Goal: Task Accomplishment & Management: Complete application form

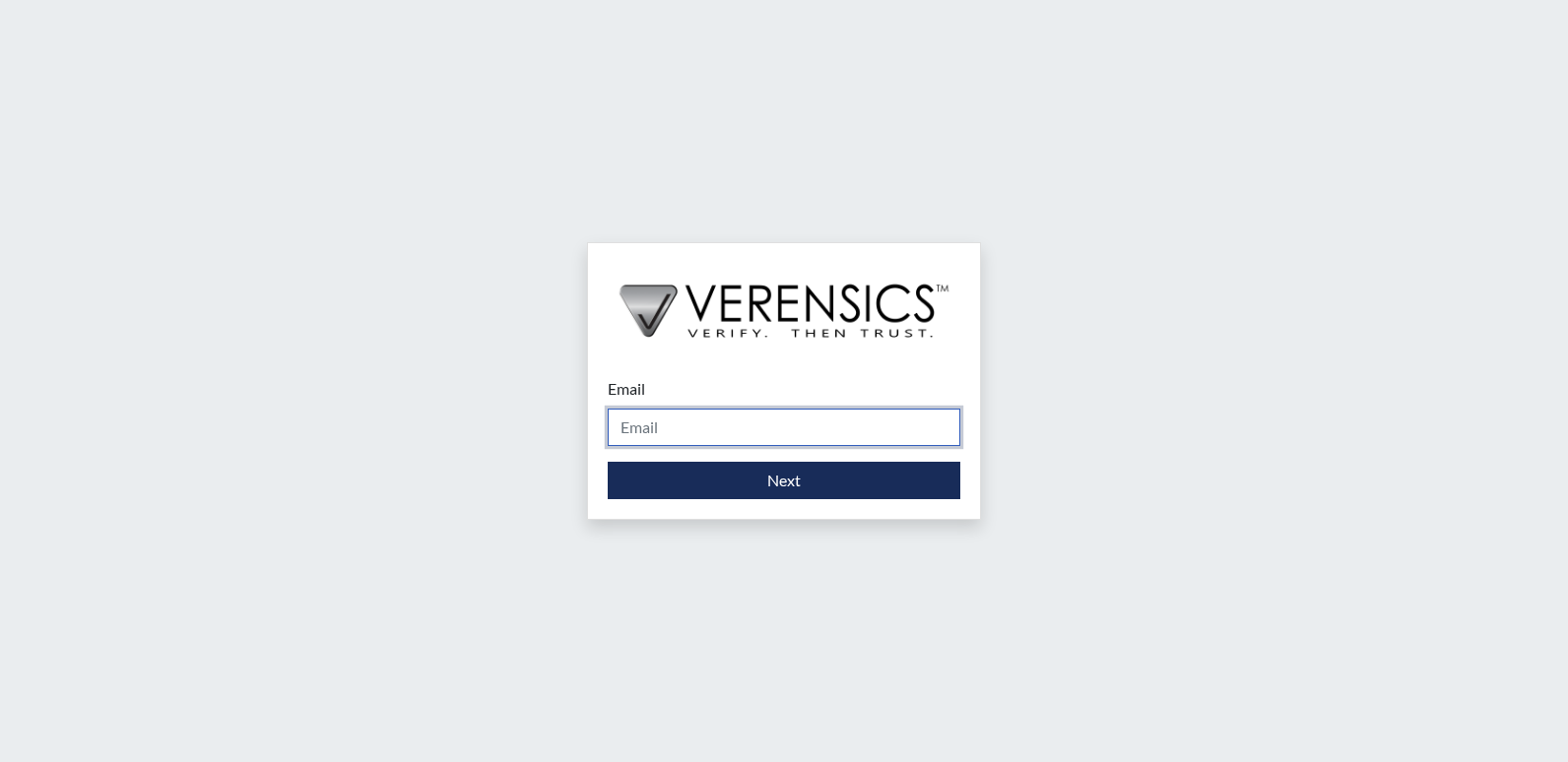
click at [724, 427] on input "Email" at bounding box center [784, 428] width 352 height 38
type input "[PERSON_NAME][EMAIL_ADDRESS][PERSON_NAME][DOMAIN_NAME]"
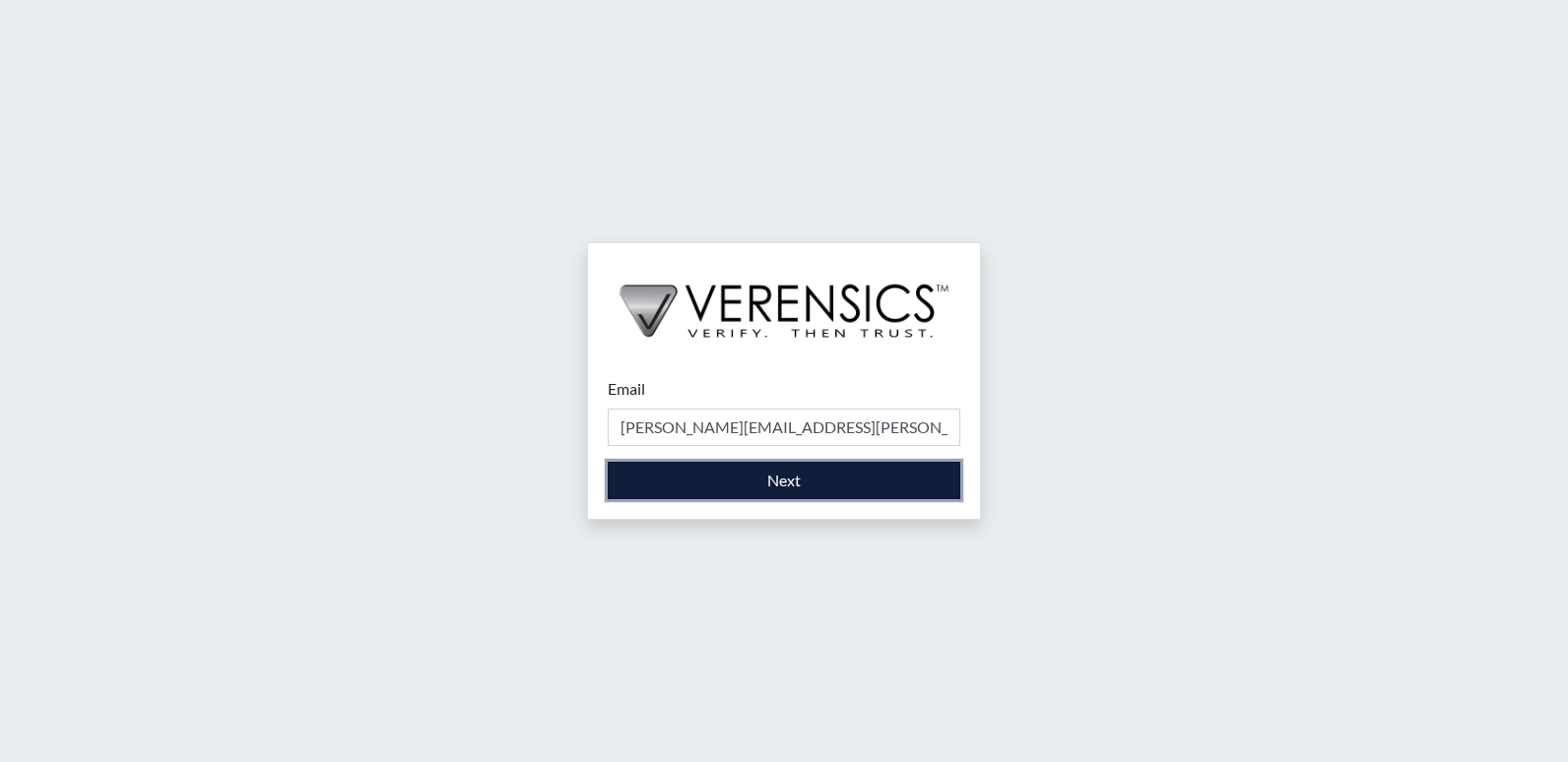
click at [729, 468] on button "Next" at bounding box center [784, 480] width 352 height 38
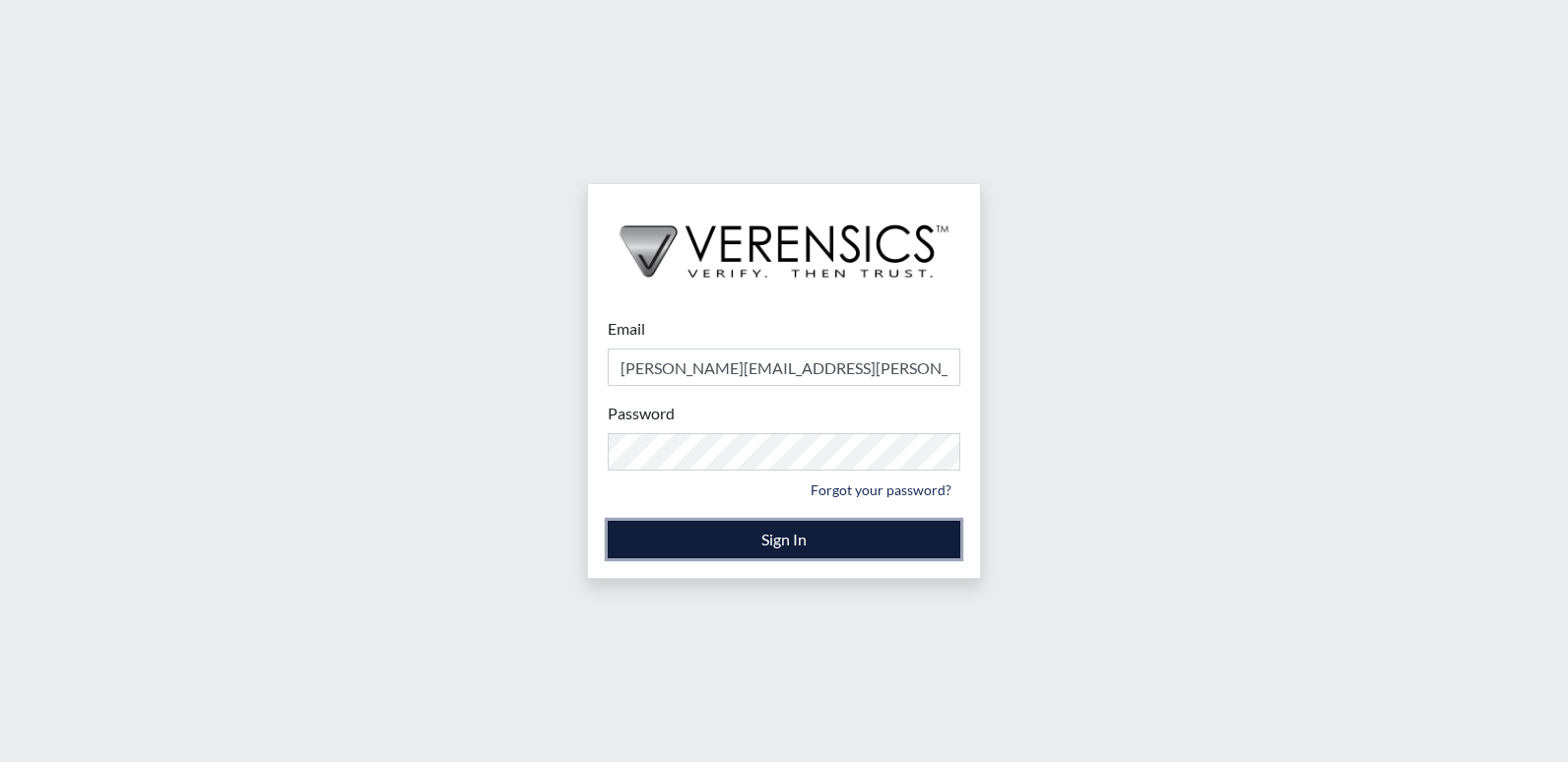
click at [811, 538] on button "Sign In" at bounding box center [784, 540] width 352 height 38
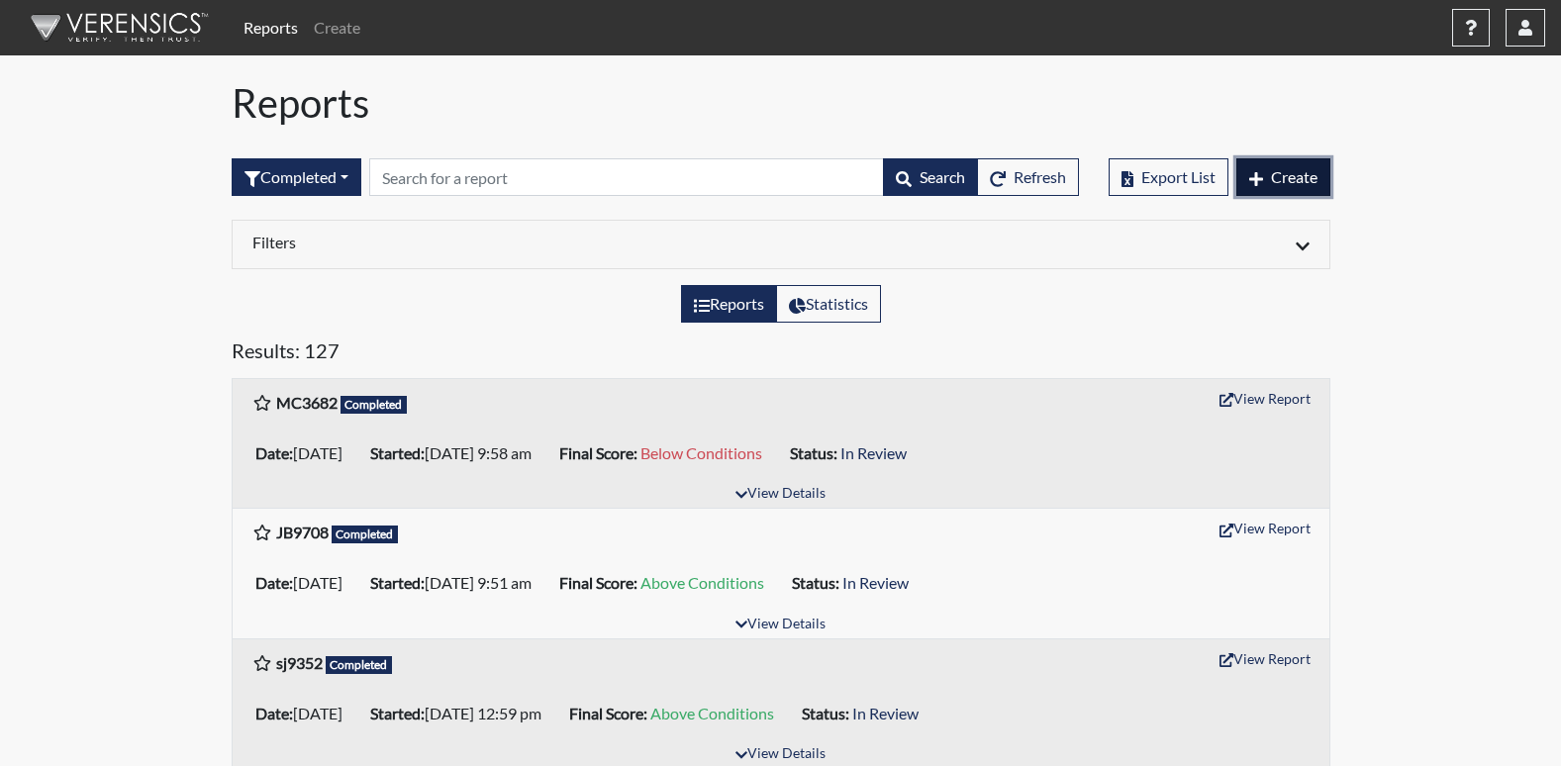
click at [1271, 175] on span "Create" at bounding box center [1294, 176] width 47 height 19
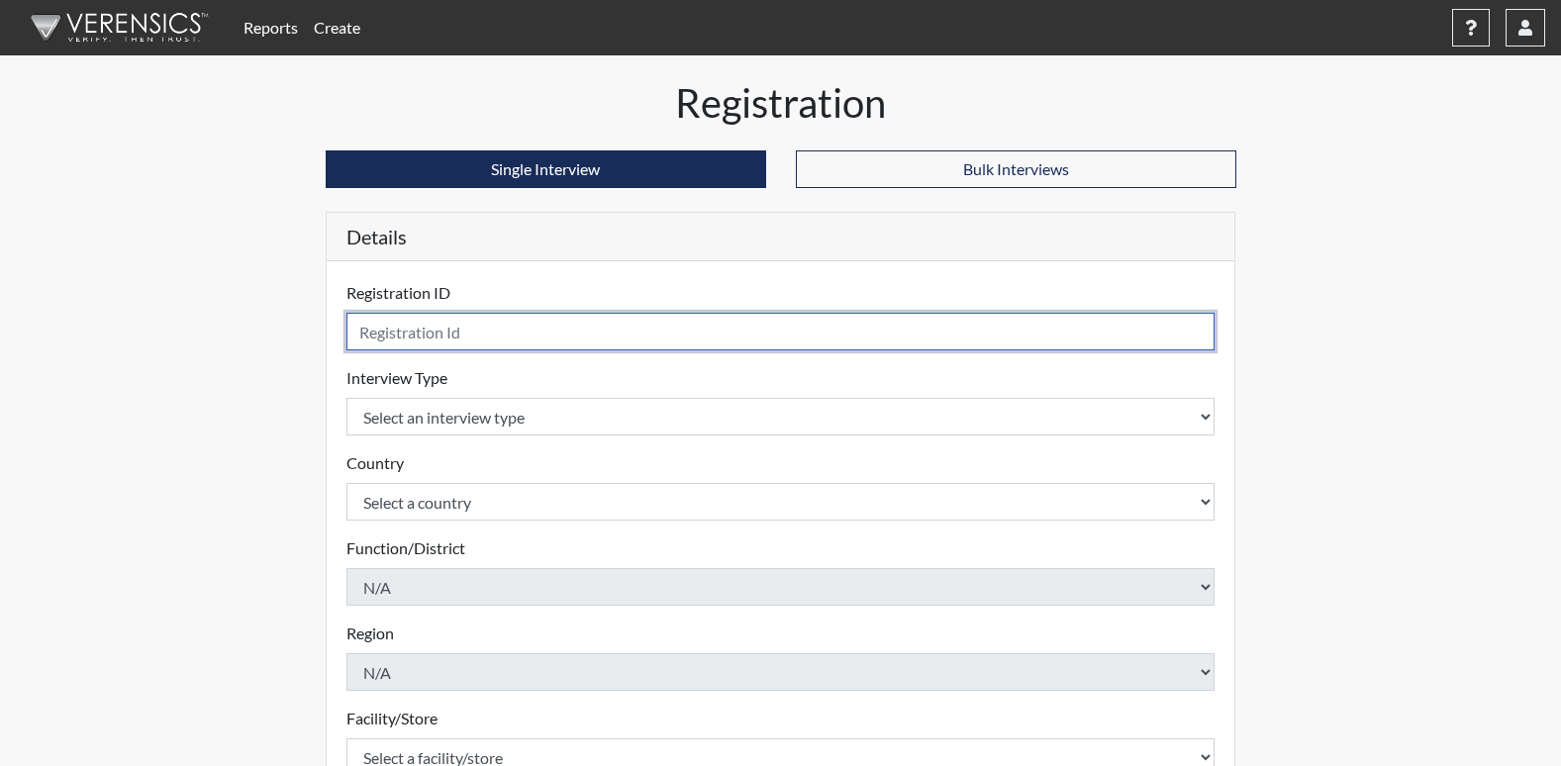
click at [409, 335] on input "text" at bounding box center [781, 332] width 869 height 38
type input "CG9964"
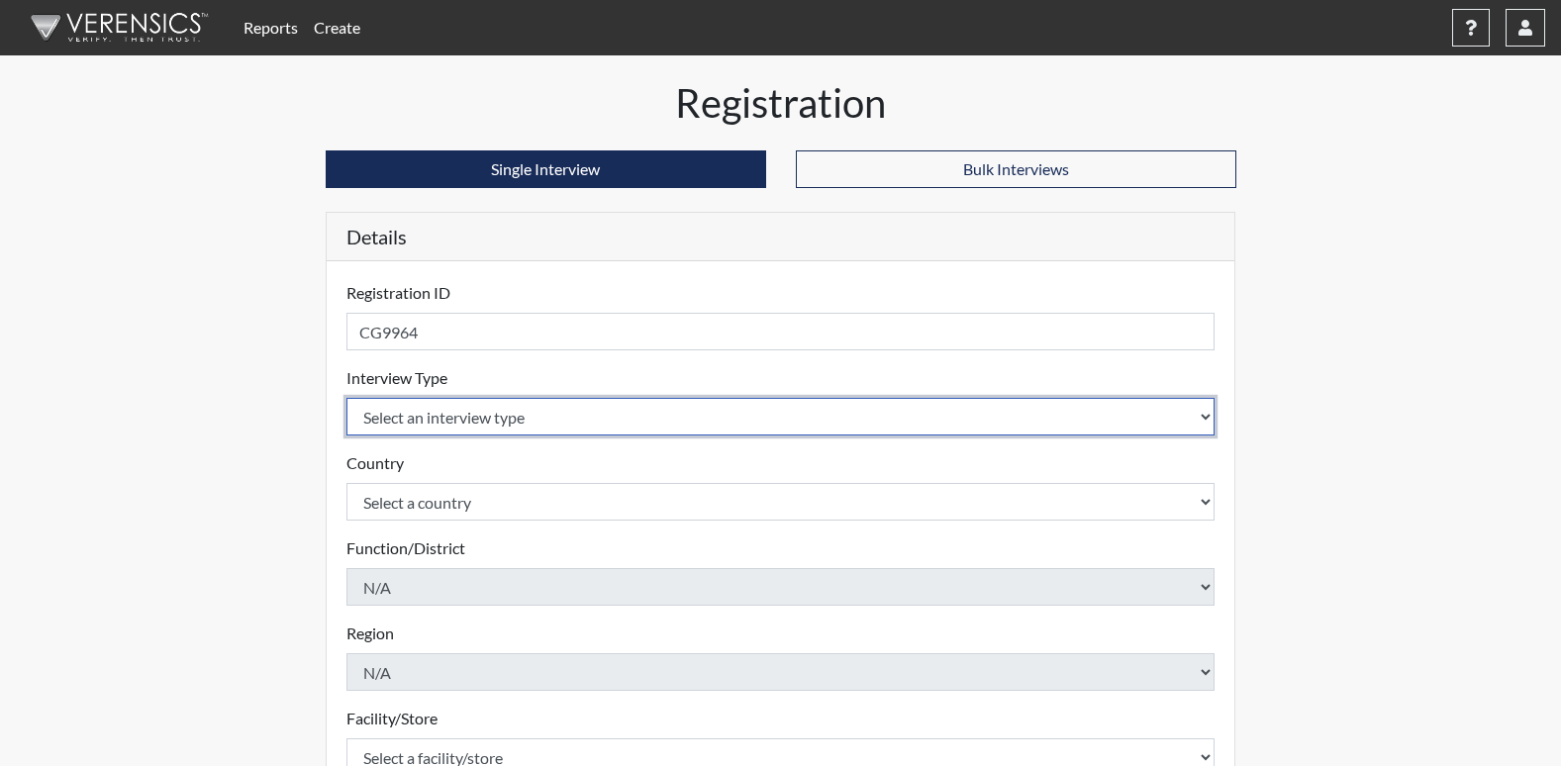
click at [559, 410] on select "Select an interview type Corrections Pre-Employment" at bounding box center [781, 417] width 869 height 38
select select "ff733e93-e1bf-11ea-9c9f-0eff0cf7eb8f"
click at [347, 398] on select "Select an interview type Corrections Pre-Employment" at bounding box center [781, 417] width 869 height 38
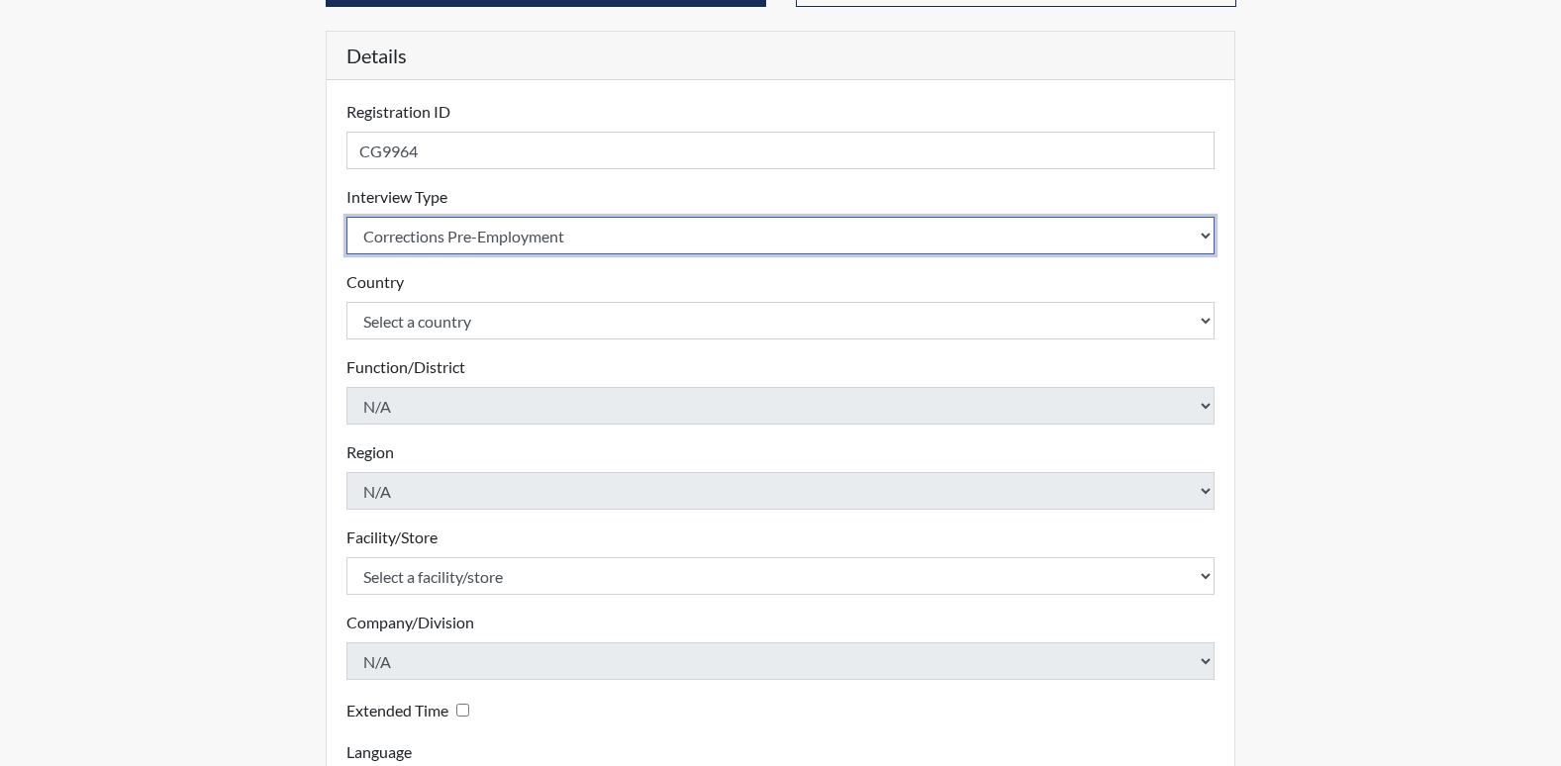
scroll to position [198, 0]
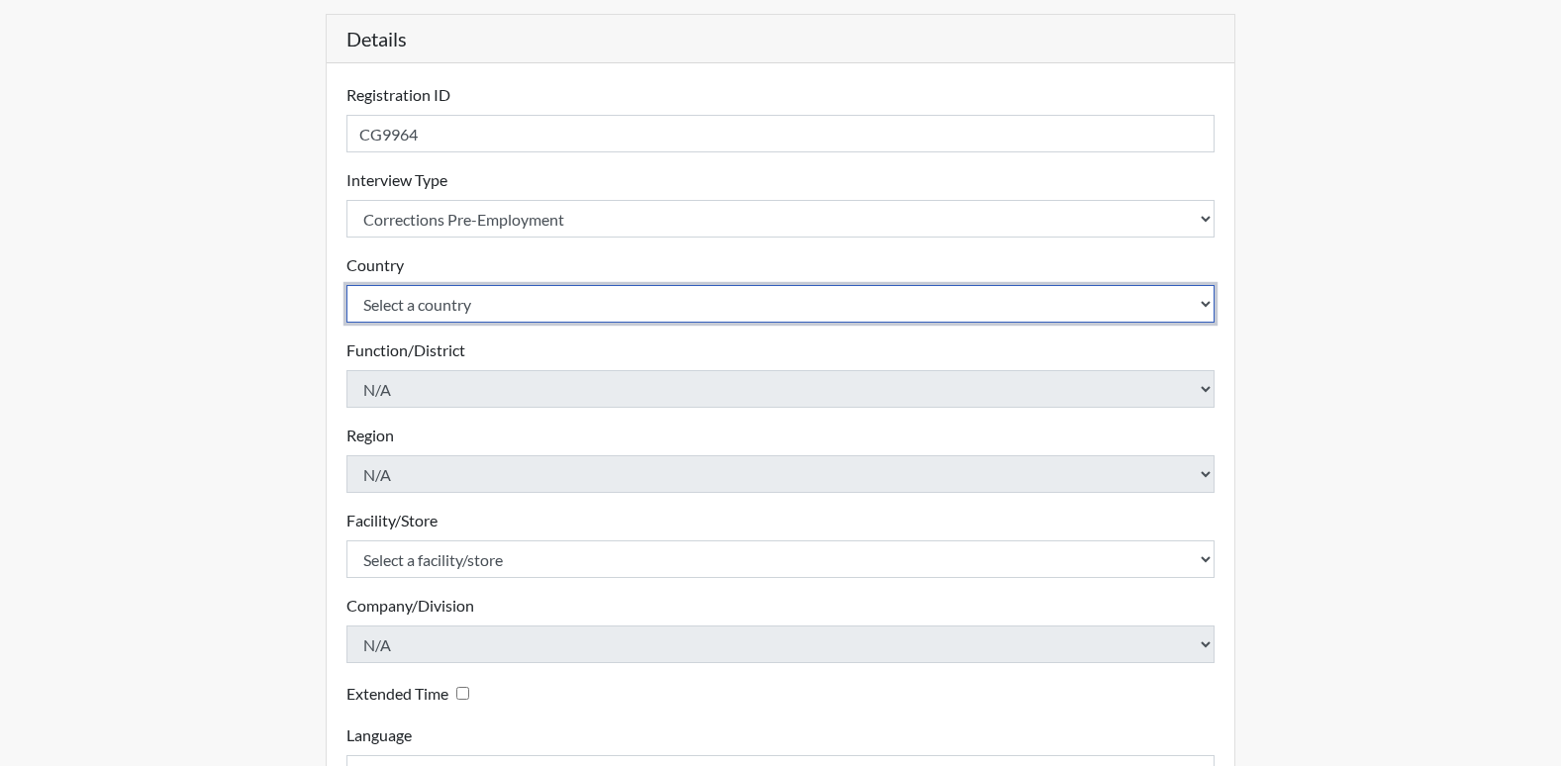
click at [501, 308] on select "Select a country [GEOGRAPHIC_DATA] [GEOGRAPHIC_DATA]" at bounding box center [781, 304] width 869 height 38
click at [492, 318] on select "Select a country [GEOGRAPHIC_DATA] [GEOGRAPHIC_DATA]" at bounding box center [781, 304] width 869 height 38
click at [488, 304] on select "Select a country [GEOGRAPHIC_DATA] [GEOGRAPHIC_DATA]" at bounding box center [781, 304] width 869 height 38
select select "united-states-of-[GEOGRAPHIC_DATA]"
click at [347, 285] on select "Select a country [GEOGRAPHIC_DATA] [GEOGRAPHIC_DATA]" at bounding box center [781, 304] width 869 height 38
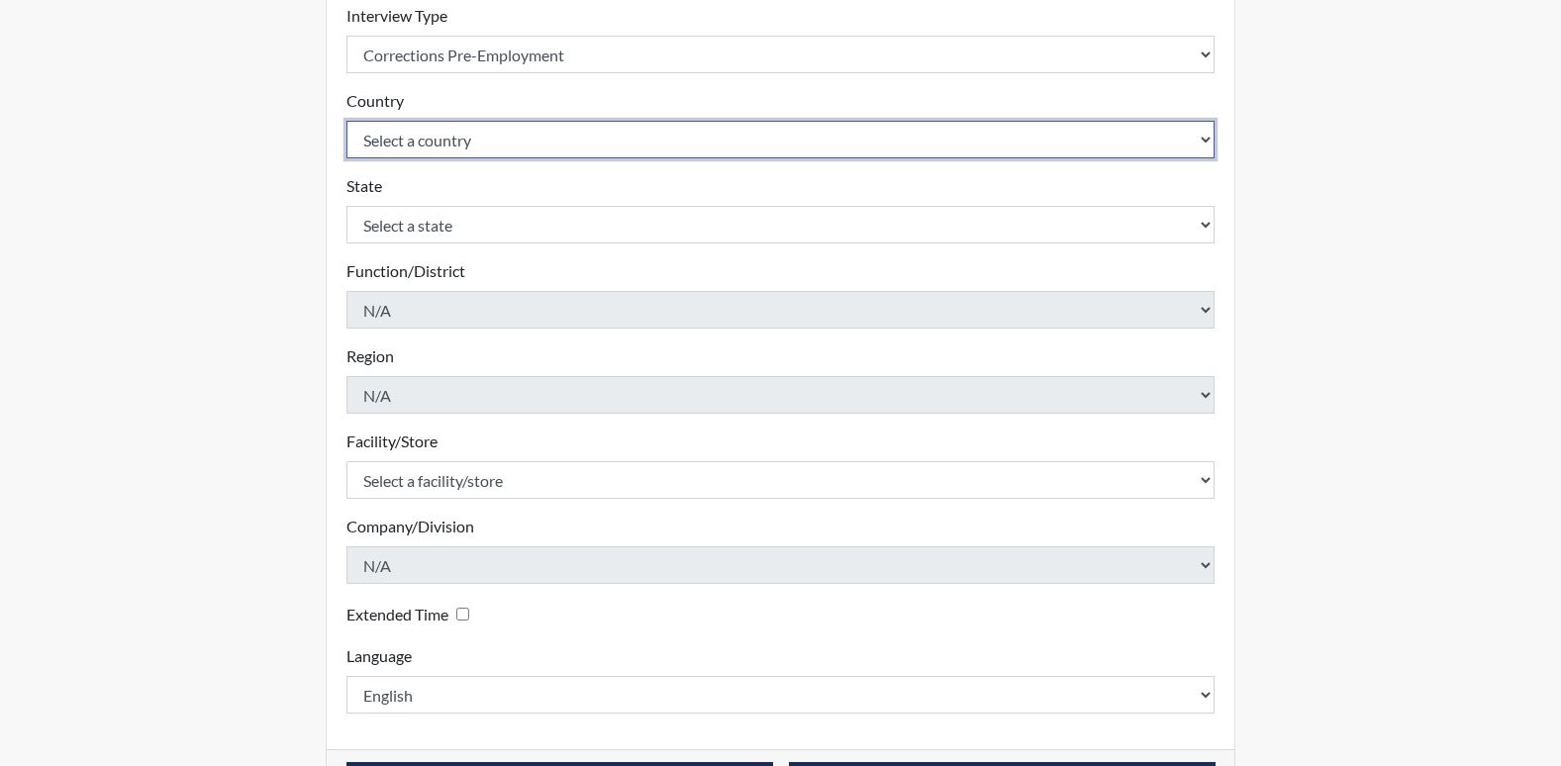
scroll to position [396, 0]
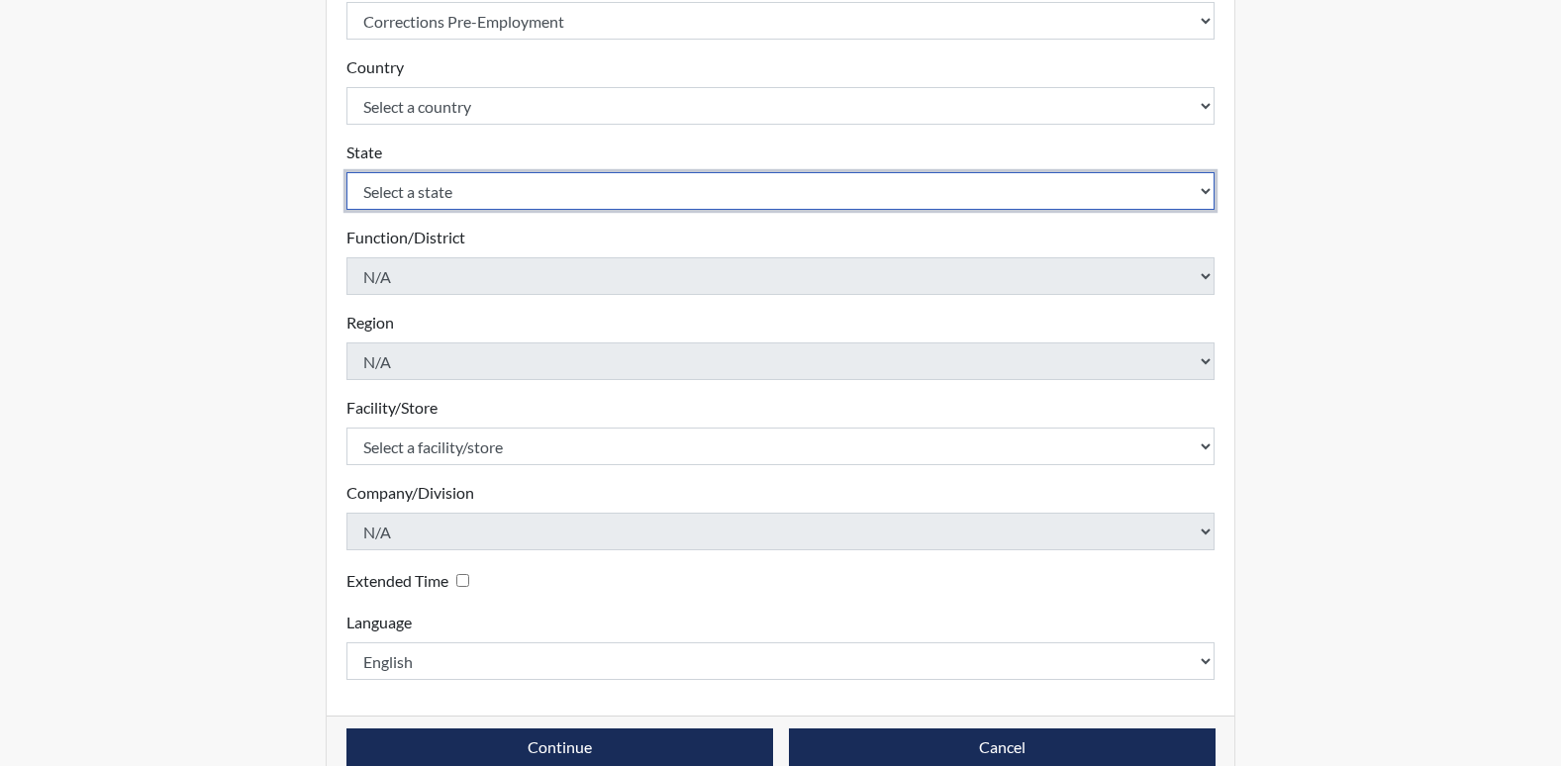
click at [433, 196] on select "Select a state [US_STATE] [US_STATE] [US_STATE] [US_STATE] [US_STATE] [US_STATE…" at bounding box center [781, 191] width 869 height 38
select select "GA"
click at [347, 172] on select "Select a state [US_STATE] [US_STATE] [US_STATE] [US_STATE] [US_STATE] [US_STATE…" at bounding box center [781, 191] width 869 height 38
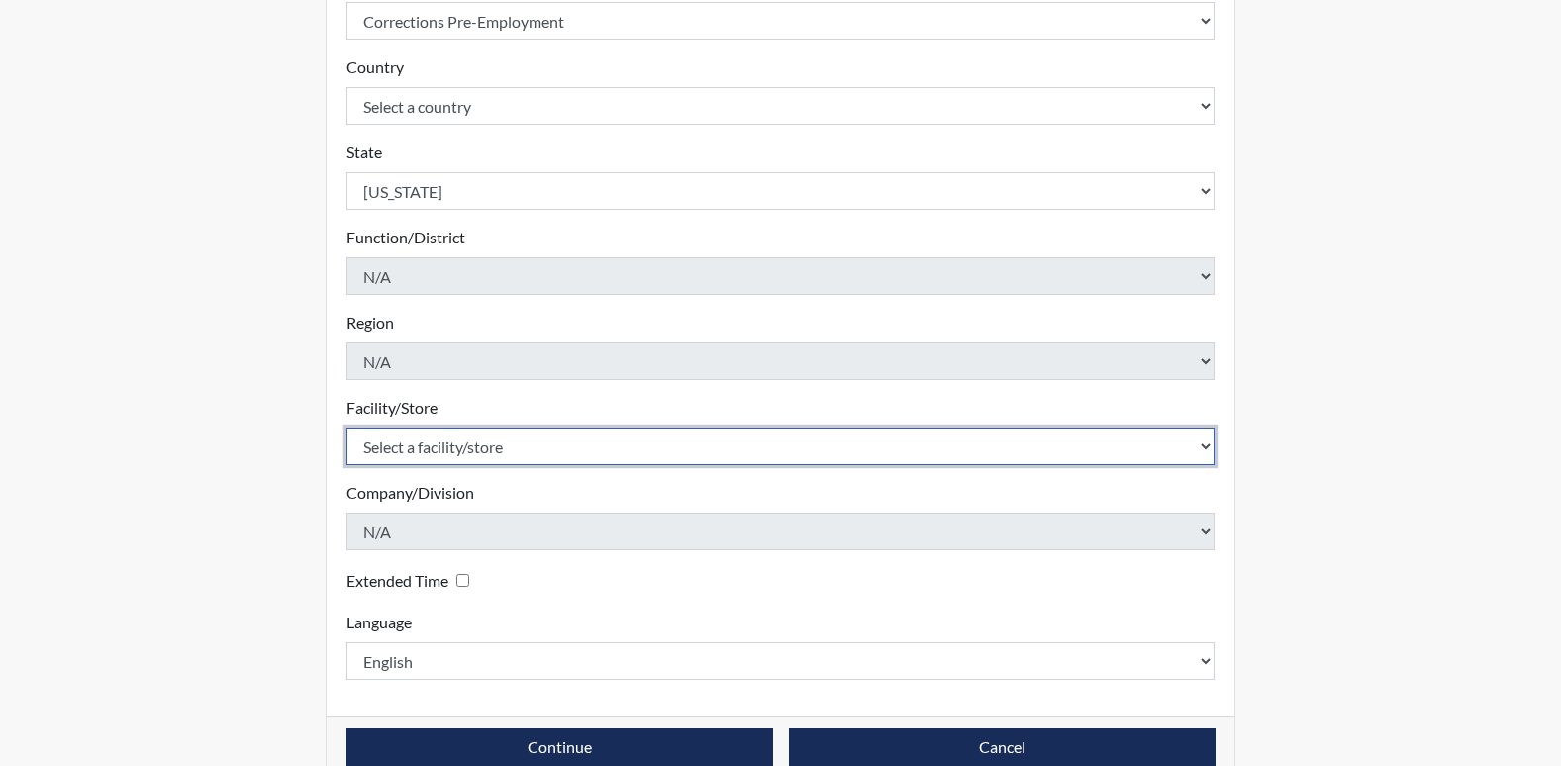
click at [452, 454] on select "Select a facility/store GD&CP*" at bounding box center [781, 447] width 869 height 38
select select "caef7334-c143-44bb-af56-c58759ea25cb"
click at [347, 428] on select "Select a facility/store GD&CP*" at bounding box center [781, 447] width 869 height 38
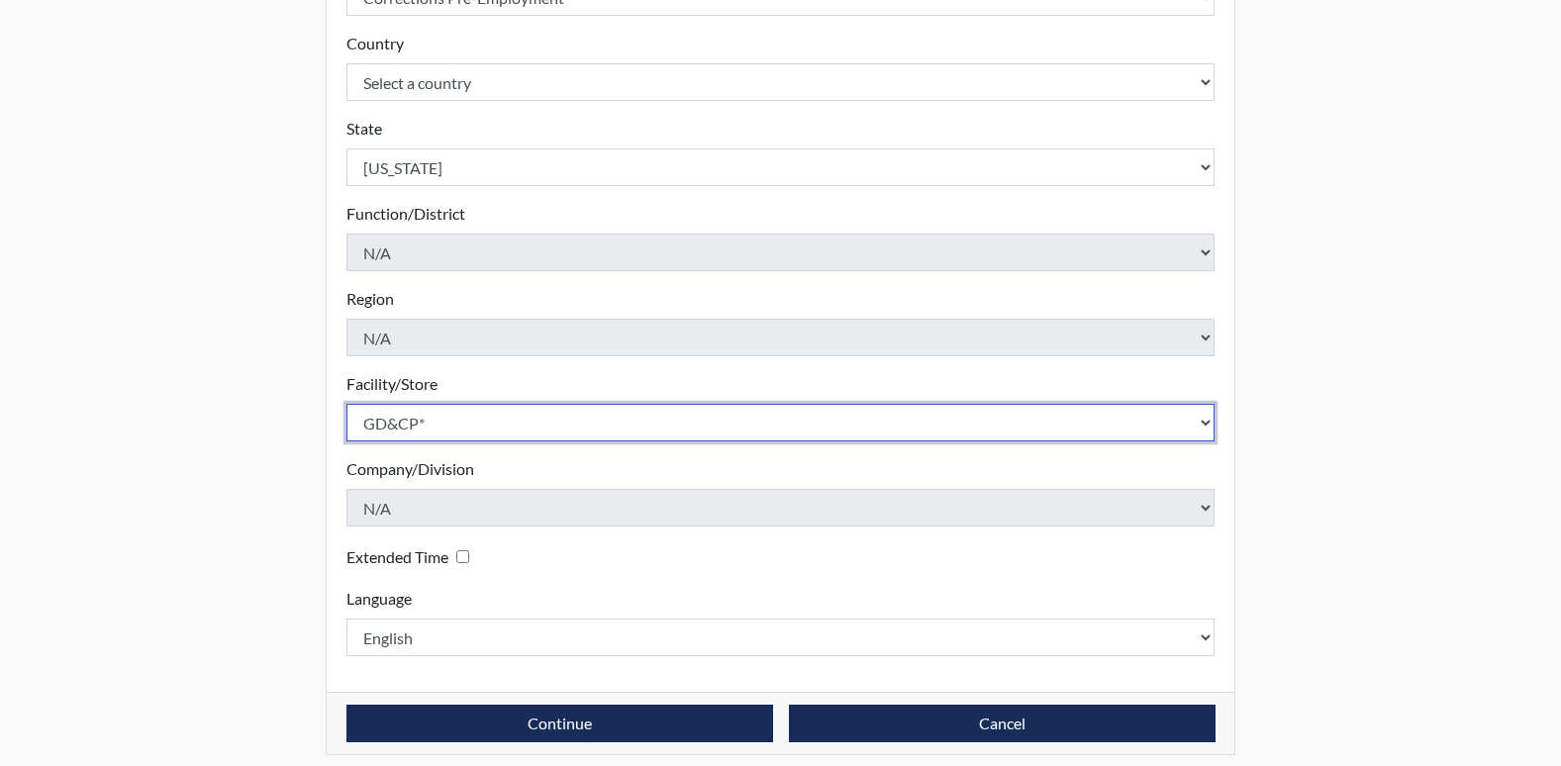
scroll to position [433, 0]
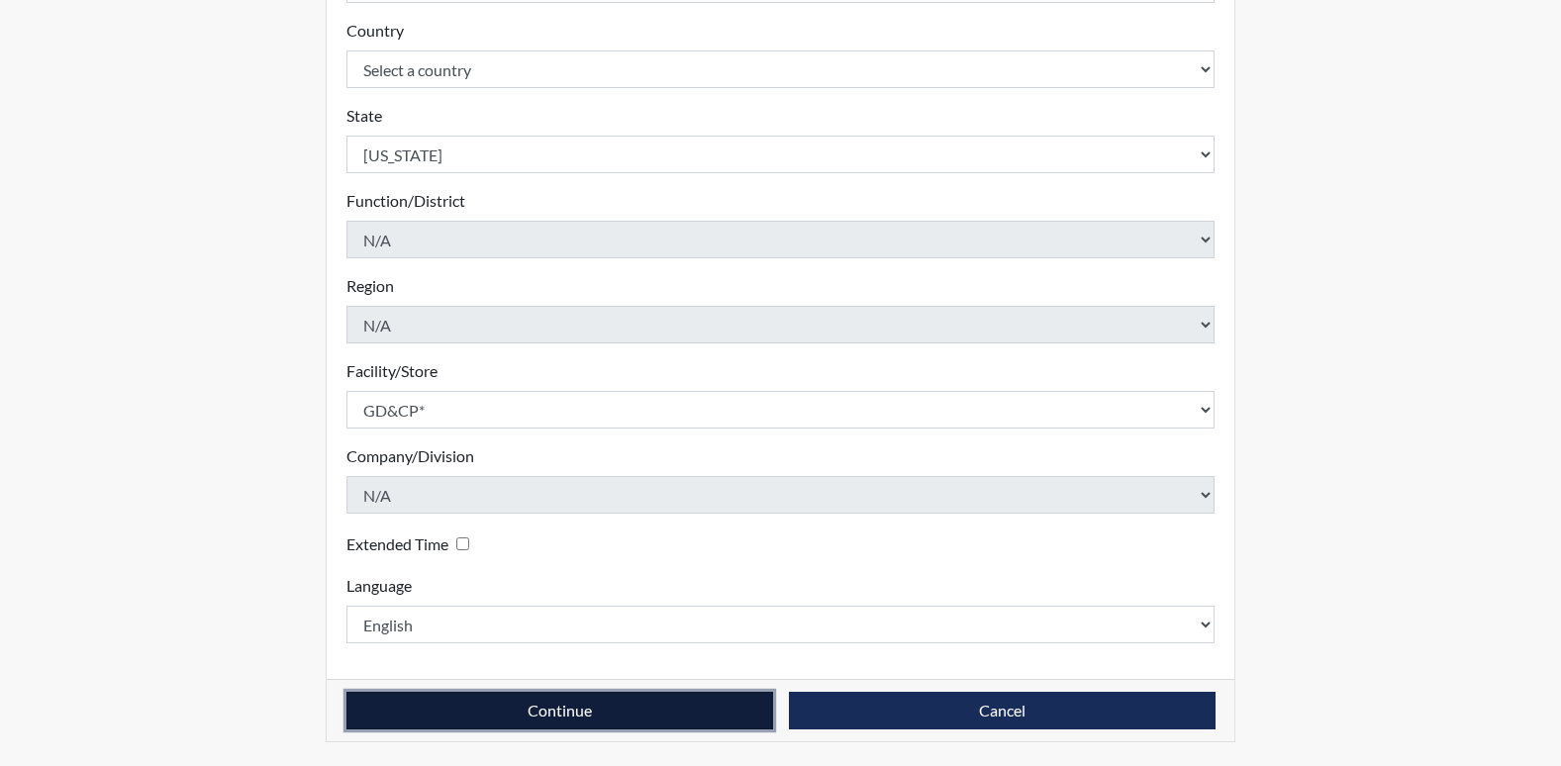
click at [537, 712] on button "Continue" at bounding box center [560, 711] width 427 height 38
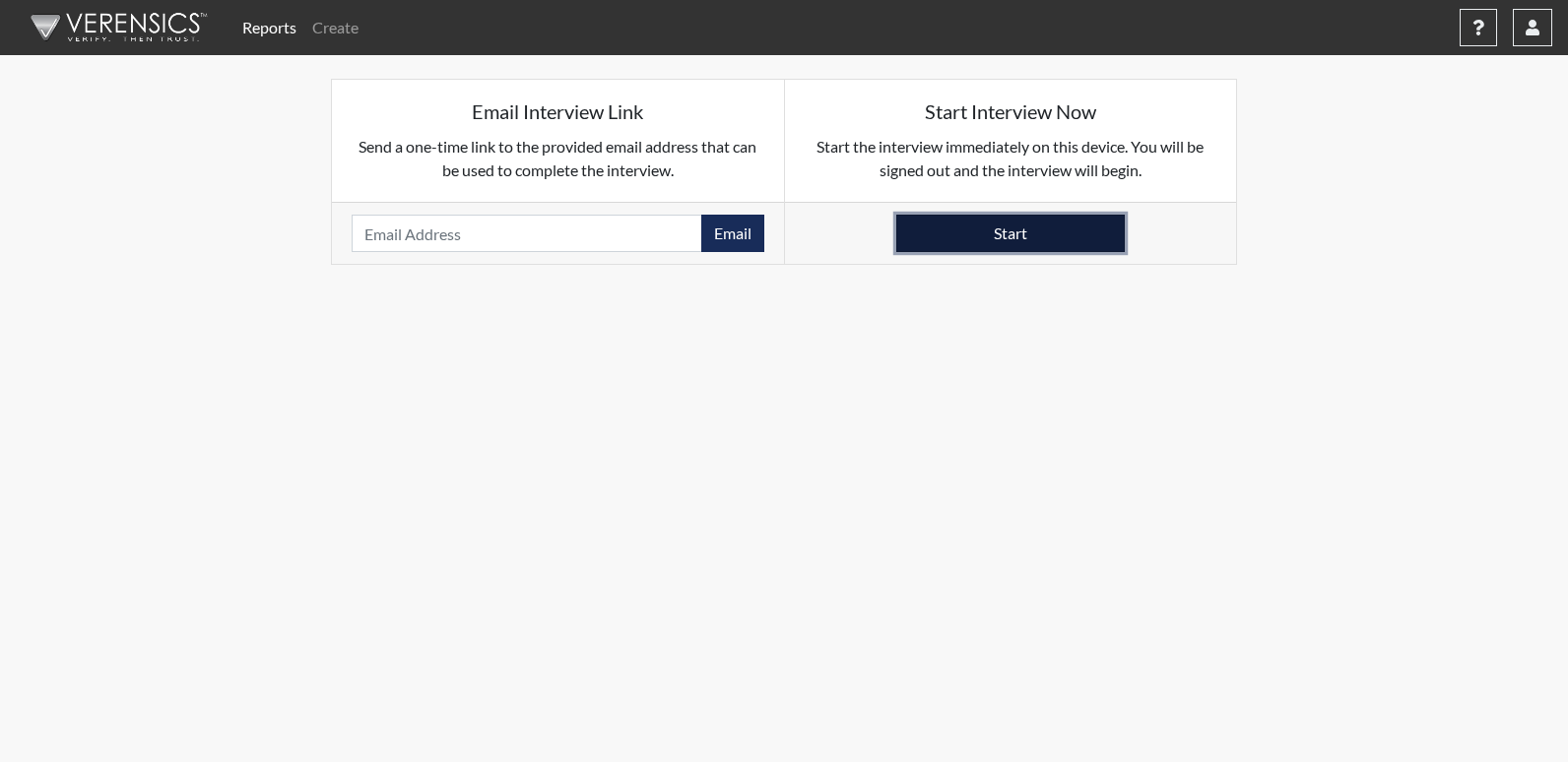
click at [979, 234] on button "Start" at bounding box center [1011, 234] width 229 height 38
